Goal: Contribute content: Contribute content

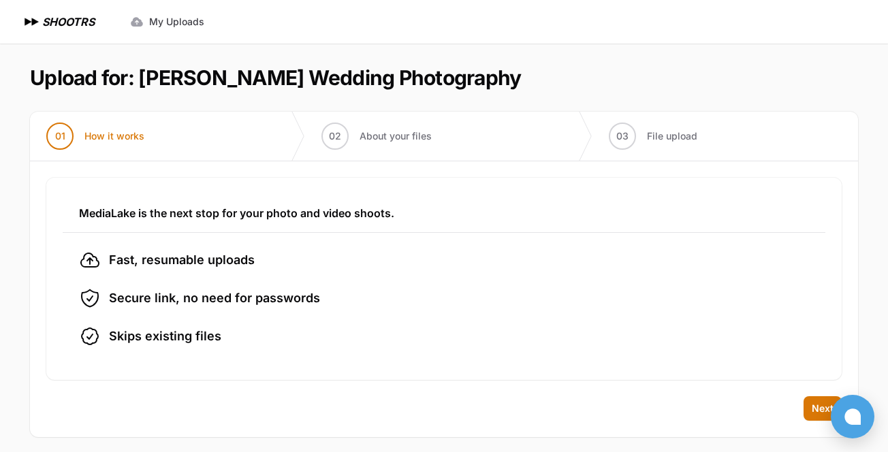
click at [201, 133] on li "01 How it works" at bounding box center [167, 136] width 275 height 49
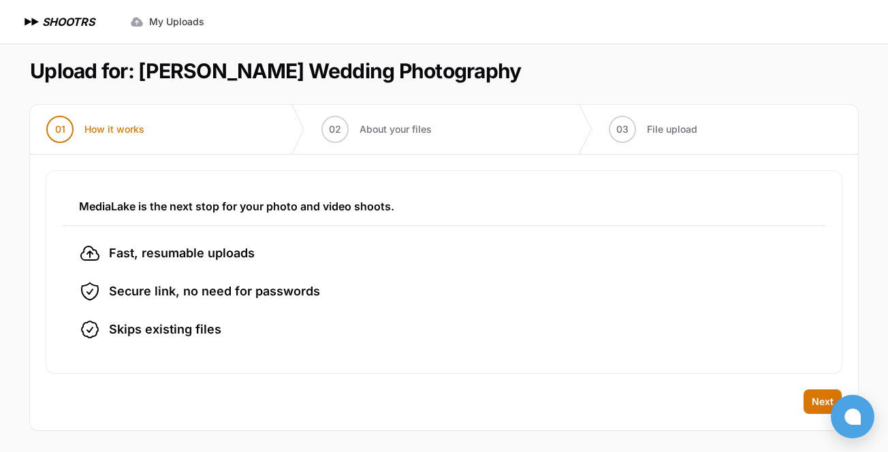
scroll to position [7, 0]
click at [823, 398] on span "Next" at bounding box center [823, 402] width 22 height 14
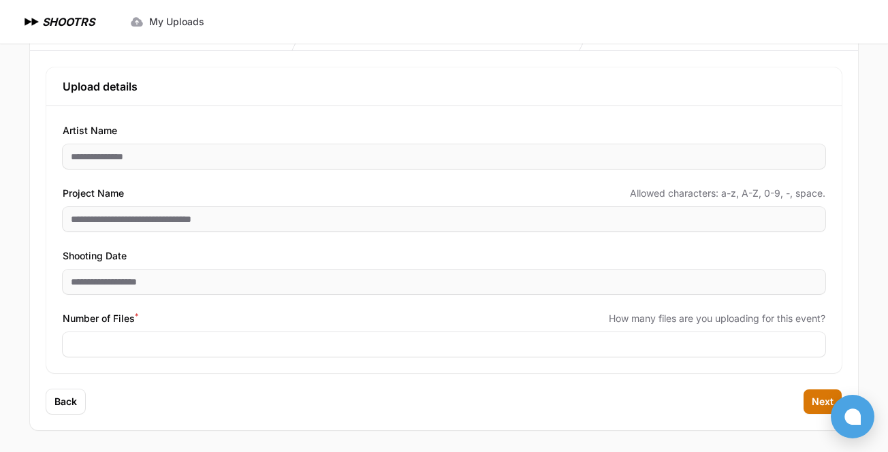
scroll to position [110, 0]
click at [814, 403] on span "Next" at bounding box center [823, 402] width 22 height 14
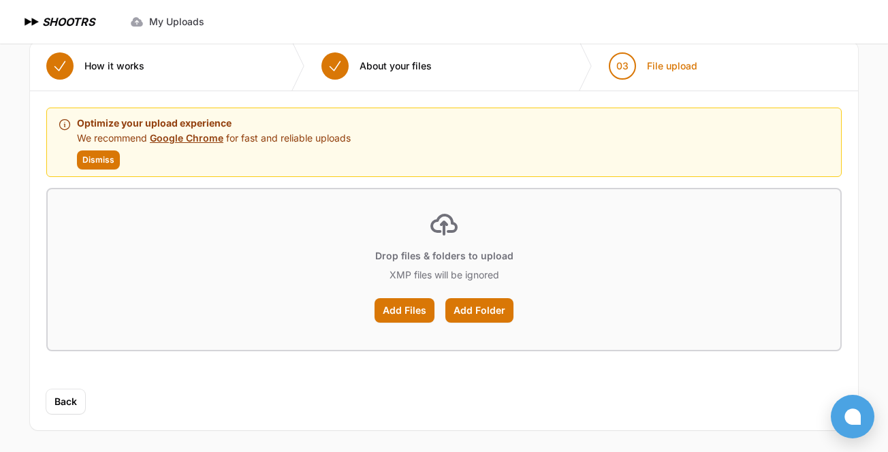
scroll to position [70, 0]
click at [421, 311] on label "Add Files" at bounding box center [405, 310] width 60 height 25
click at [0, 0] on input "Add Files" at bounding box center [0, 0] width 0 height 0
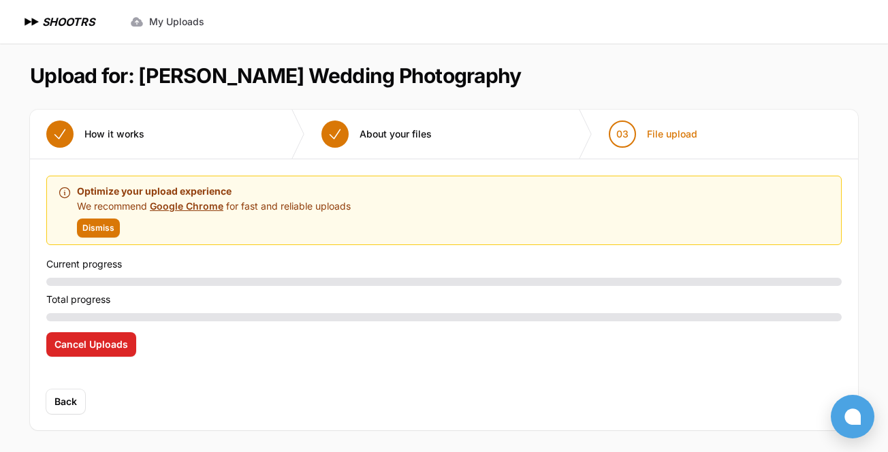
scroll to position [2, 0]
click at [191, 208] on link "Google Chrome" at bounding box center [187, 206] width 74 height 12
click at [110, 229] on span "Dismiss" at bounding box center [98, 228] width 32 height 11
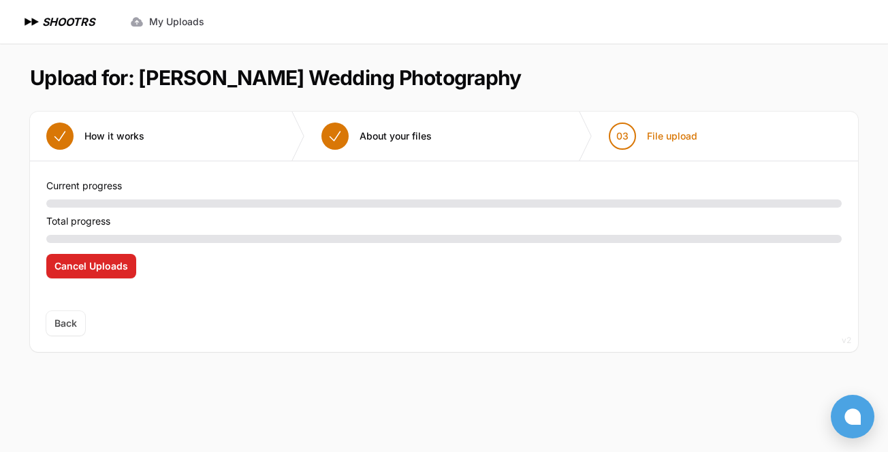
click at [124, 203] on div at bounding box center [443, 204] width 795 height 8
click at [189, 26] on span "My Uploads" at bounding box center [176, 22] width 55 height 14
click at [89, 268] on span "Cancel Uploads" at bounding box center [91, 266] width 74 height 14
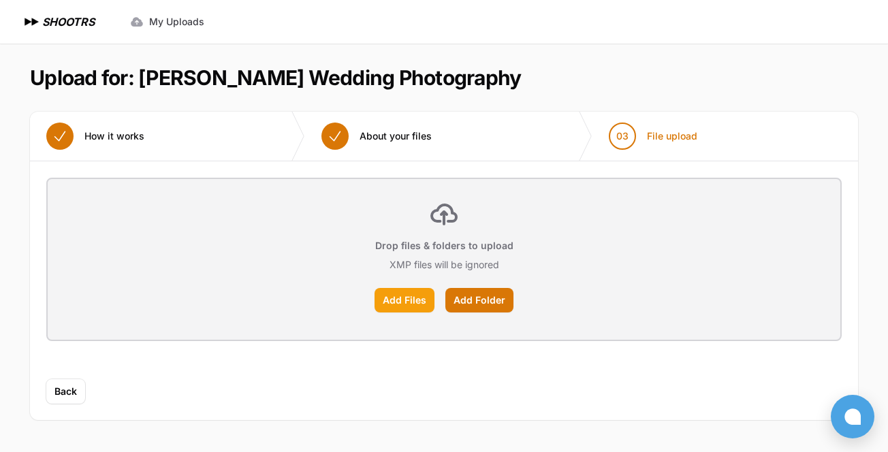
click at [396, 297] on label "Add Files" at bounding box center [405, 300] width 60 height 25
click at [0, 0] on input "Add Files" at bounding box center [0, 0] width 0 height 0
